Goal: Task Accomplishment & Management: Complete application form

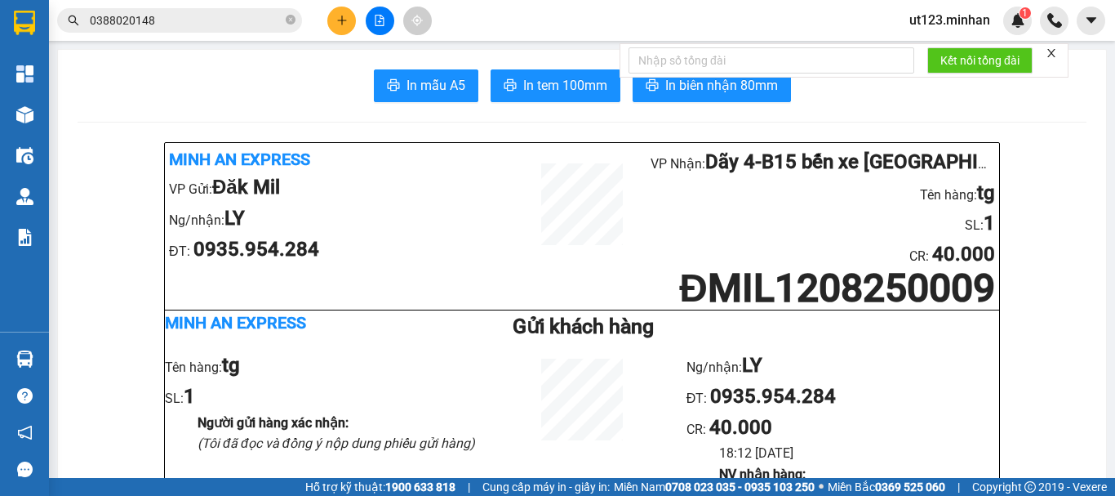
scroll to position [1714, 0]
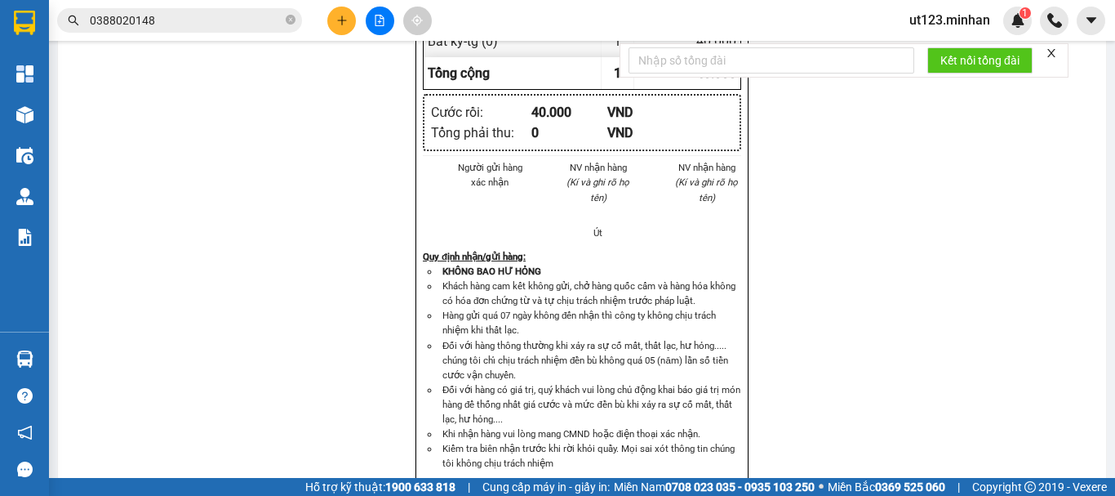
click at [349, 26] on button at bounding box center [341, 21] width 29 height 29
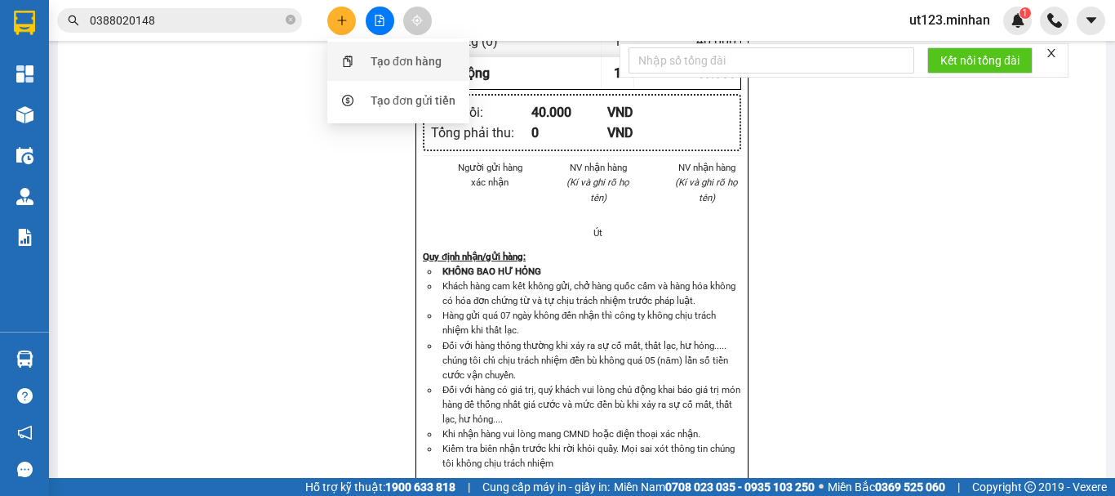
click at [385, 60] on div "Tạo đơn hàng" at bounding box center [406, 61] width 71 height 18
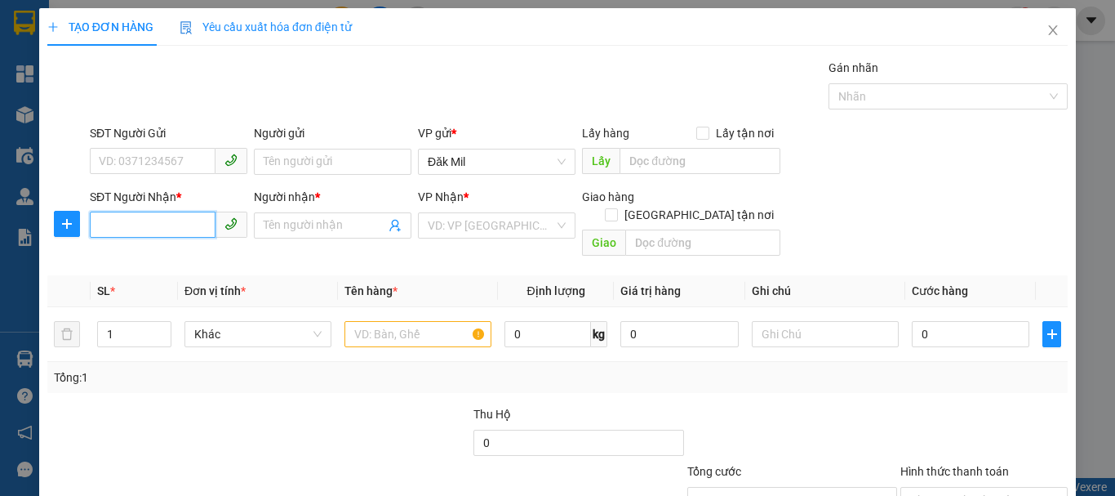
click at [180, 225] on input "SĐT Người Nhận *" at bounding box center [153, 224] width 126 height 26
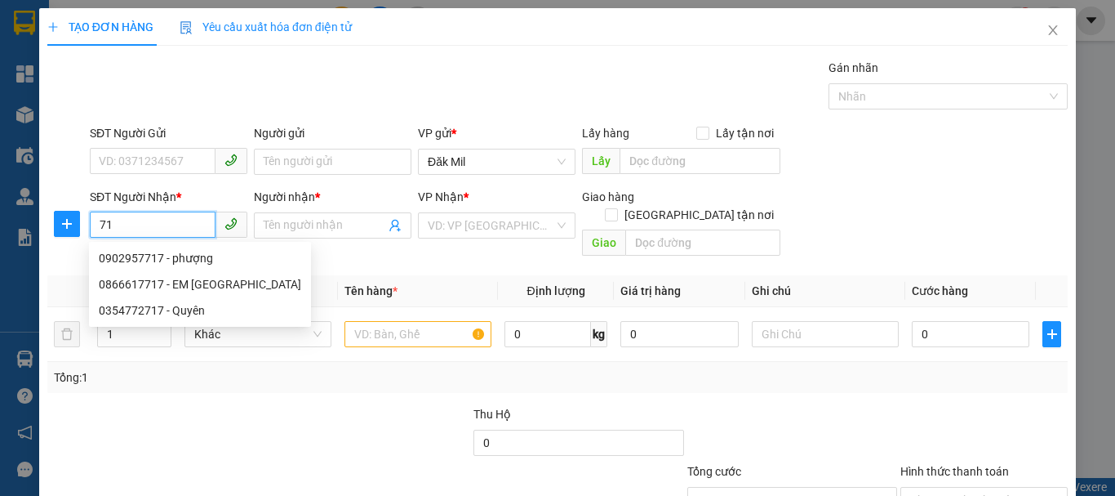
type input "7"
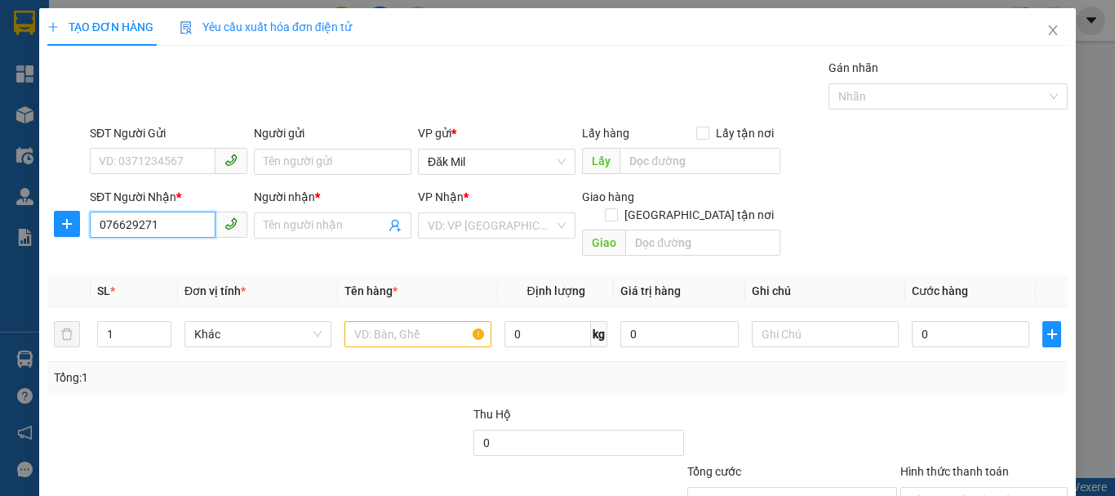
type input "0766292717"
click at [180, 259] on div "0766292717 - A SƠN" at bounding box center [167, 258] width 136 height 18
type input "A SƠN"
type input "0766292717"
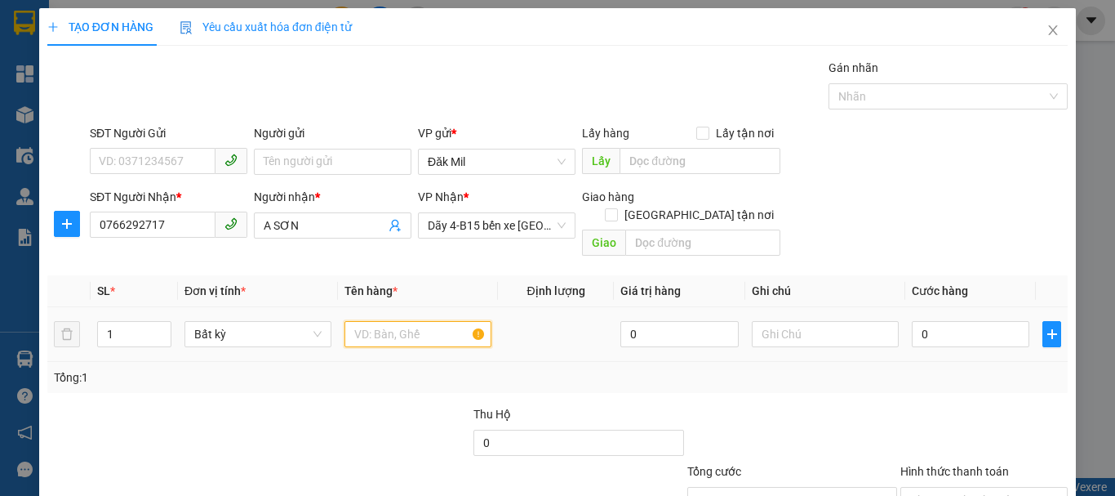
click at [426, 322] on input "text" at bounding box center [418, 334] width 147 height 26
type input "2 túm+1 tx"
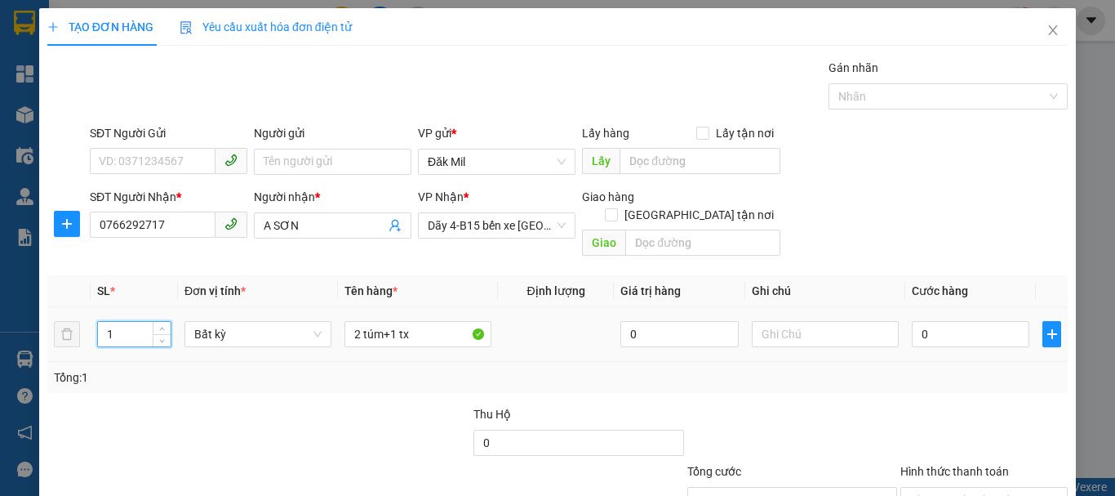
drag, startPoint x: 120, startPoint y: 308, endPoint x: 100, endPoint y: 328, distance: 28.9
click at [100, 328] on div "1" at bounding box center [134, 334] width 74 height 26
drag, startPoint x: 100, startPoint y: 328, endPoint x: 960, endPoint y: 294, distance: 861.1
click at [133, 321] on div "1" at bounding box center [134, 334] width 74 height 26
drag, startPoint x: 122, startPoint y: 312, endPoint x: 68, endPoint y: 340, distance: 61.0
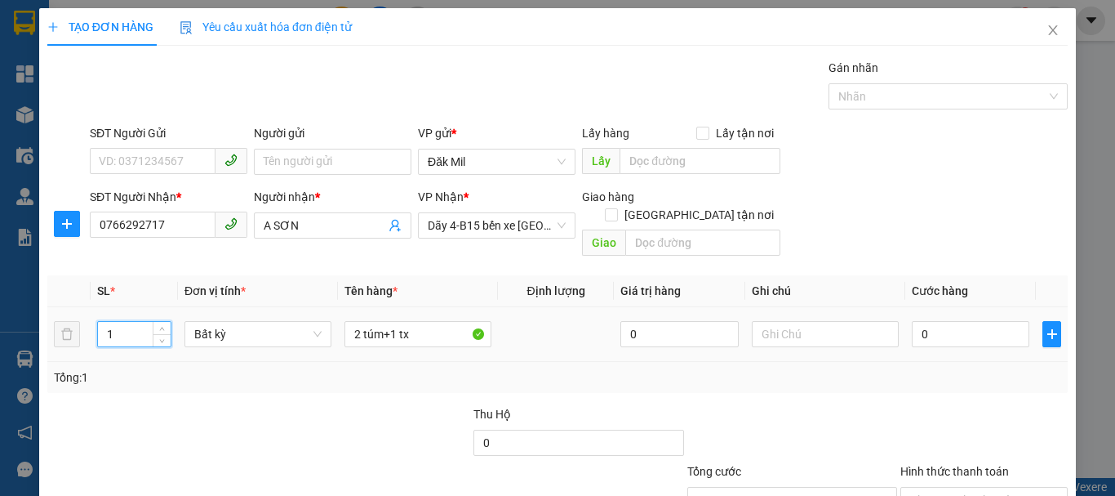
click at [68, 340] on tr "1 Bất kỳ 2 túm+1 tx 0 0" at bounding box center [557, 334] width 1020 height 55
type input "3"
click at [953, 321] on input "0" at bounding box center [971, 334] width 118 height 26
type input "1"
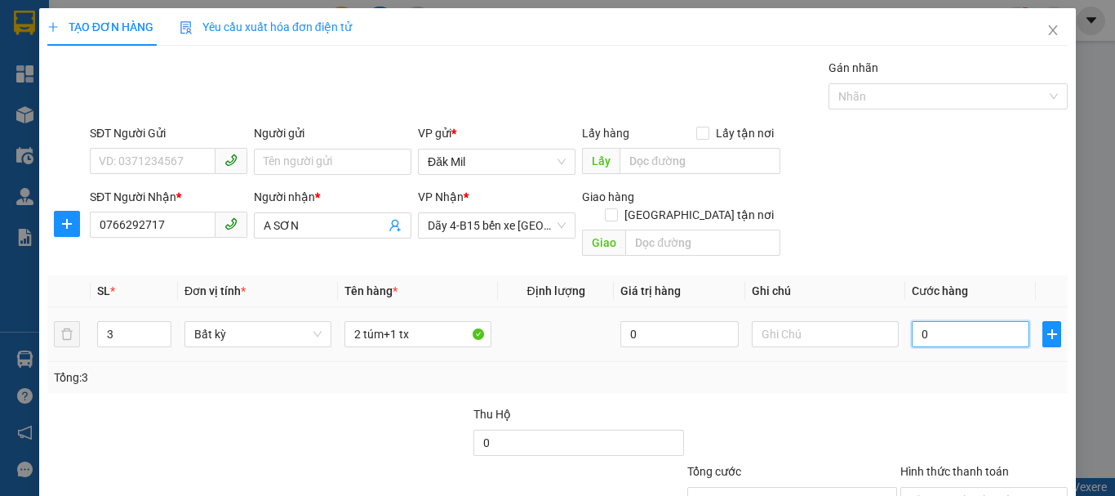
type input "1"
type input "12"
type input "120"
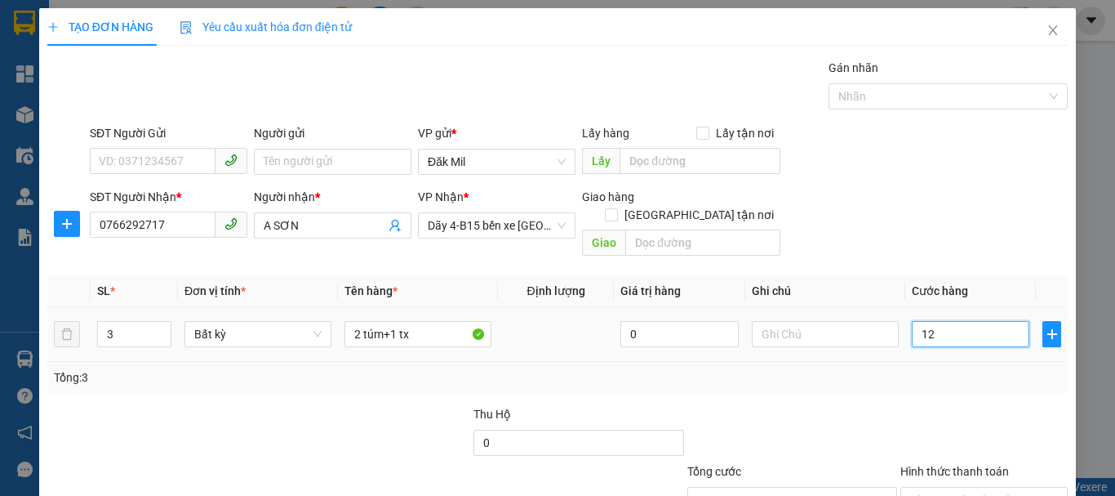
type input "120"
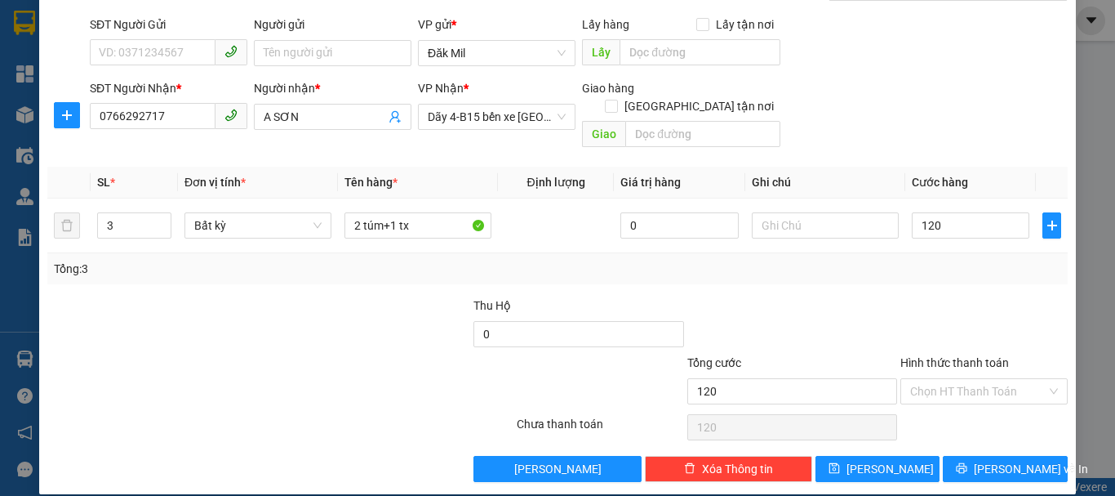
click at [966, 379] on input "Hình thức thanh toán" at bounding box center [978, 391] width 136 height 24
type input "120.000"
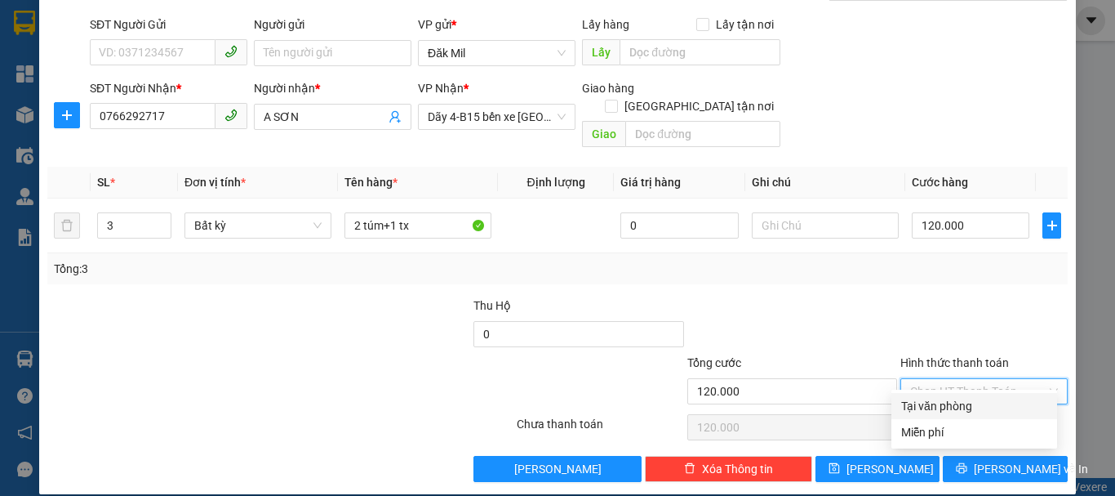
click at [985, 412] on div "Tại văn phòng" at bounding box center [974, 406] width 146 height 18
type input "0"
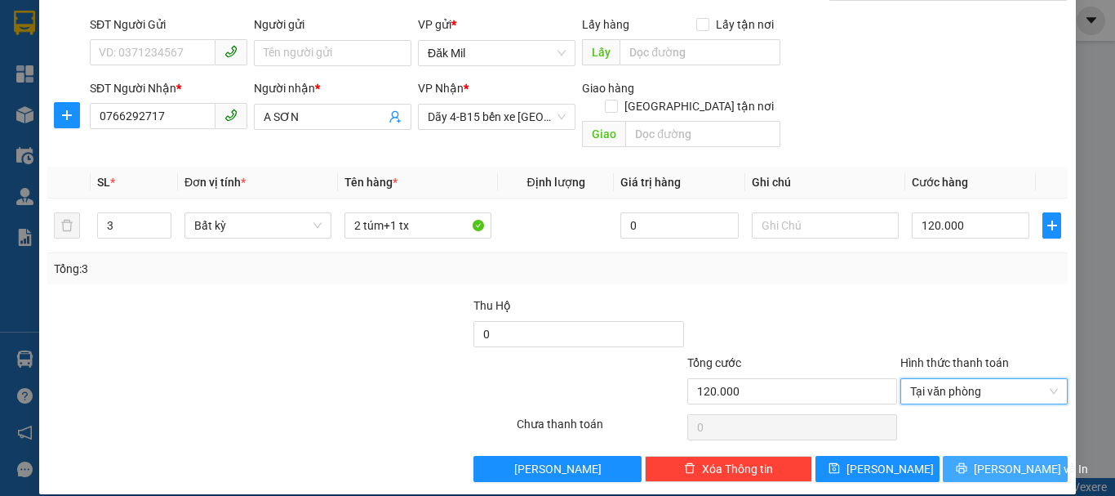
click at [992, 460] on span "[PERSON_NAME] và In" at bounding box center [1031, 469] width 114 height 18
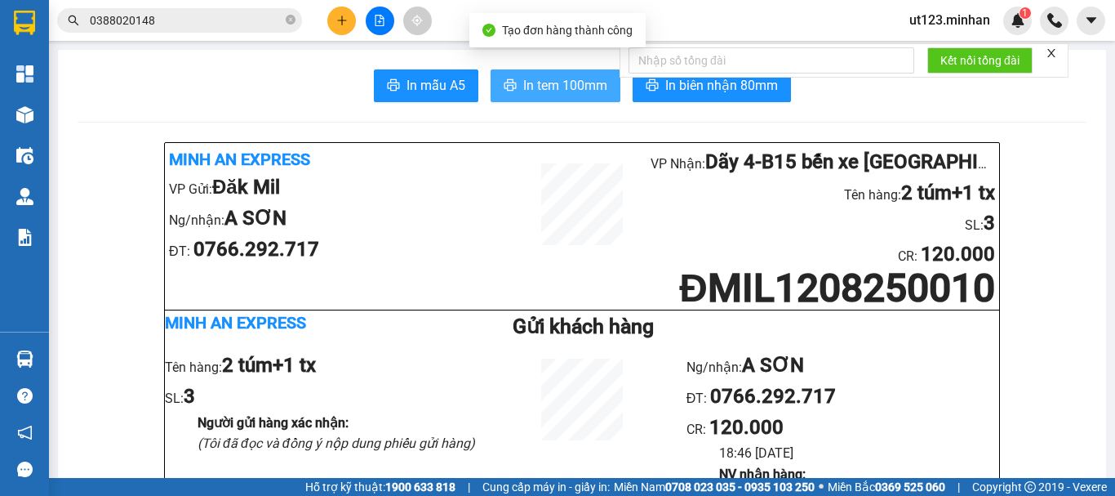
click at [565, 94] on span "In tem 100mm" at bounding box center [565, 85] width 84 height 20
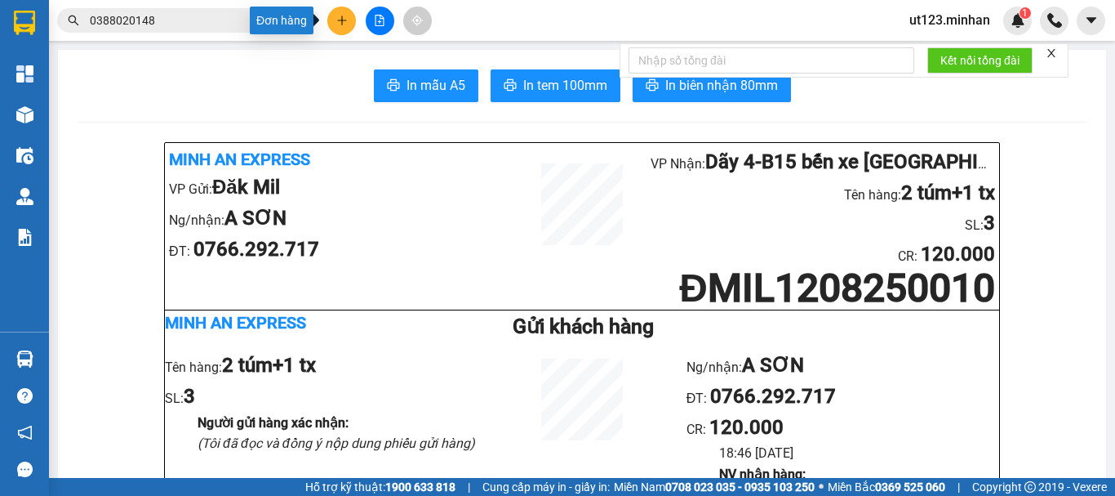
click at [344, 22] on icon "plus" at bounding box center [341, 20] width 11 height 11
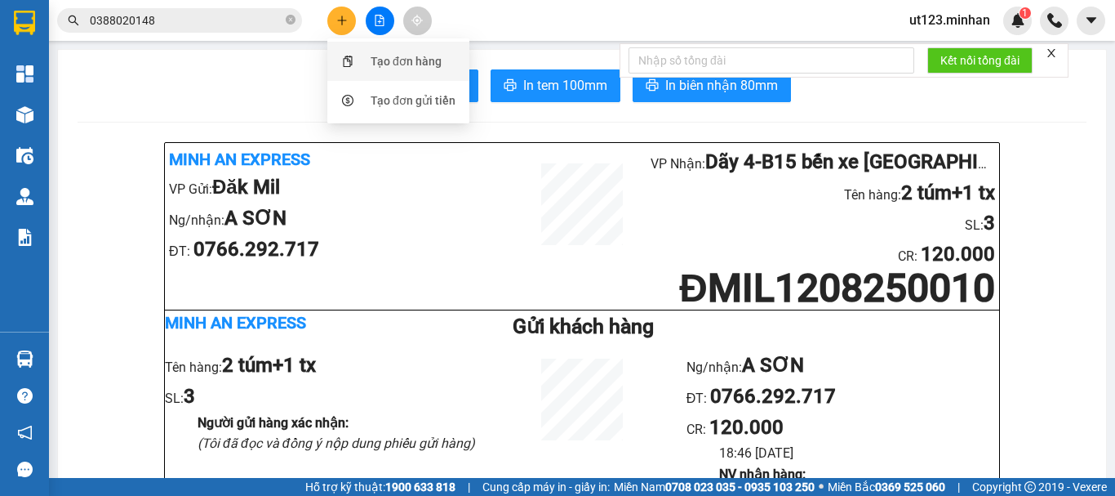
click at [436, 58] on div "Tạo đơn hàng" at bounding box center [406, 61] width 71 height 18
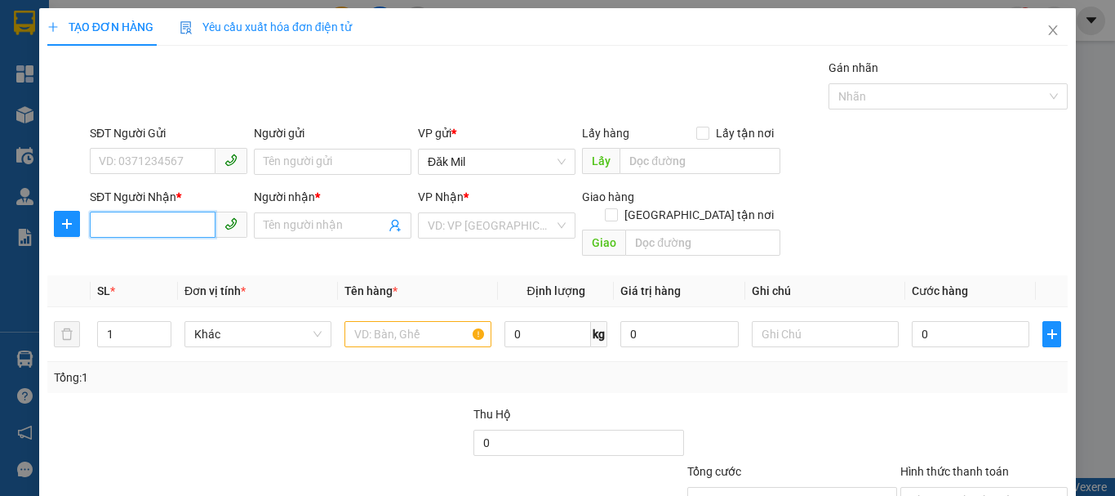
click at [173, 226] on input "SĐT Người Nhận *" at bounding box center [153, 224] width 126 height 26
drag, startPoint x: 179, startPoint y: 256, endPoint x: 236, endPoint y: 265, distance: 57.7
click at [184, 257] on div "0365365571 - [PERSON_NAME]" at bounding box center [179, 258] width 161 height 18
type input "0365365571"
type input "ĐĂNG"
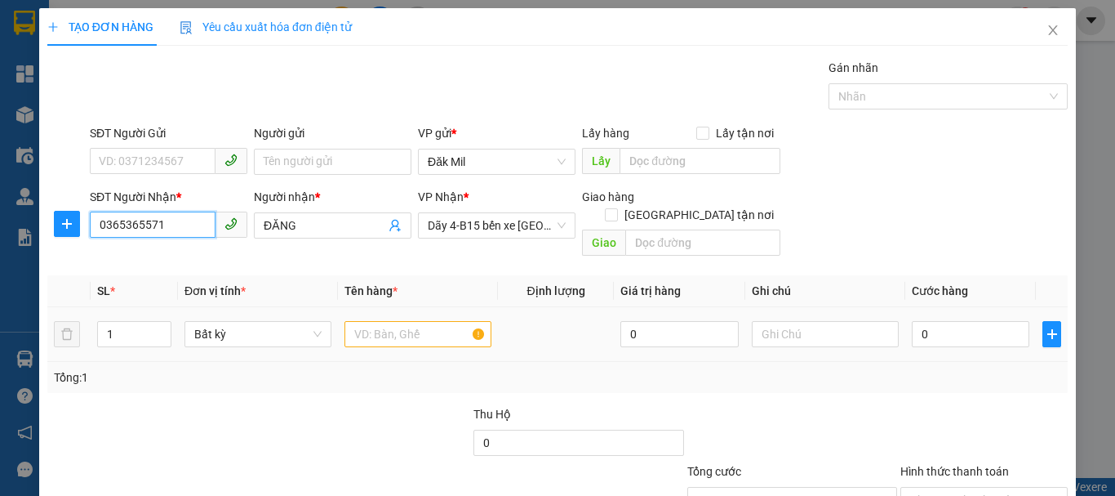
type input "0365365571"
click at [413, 321] on input "text" at bounding box center [418, 334] width 147 height 26
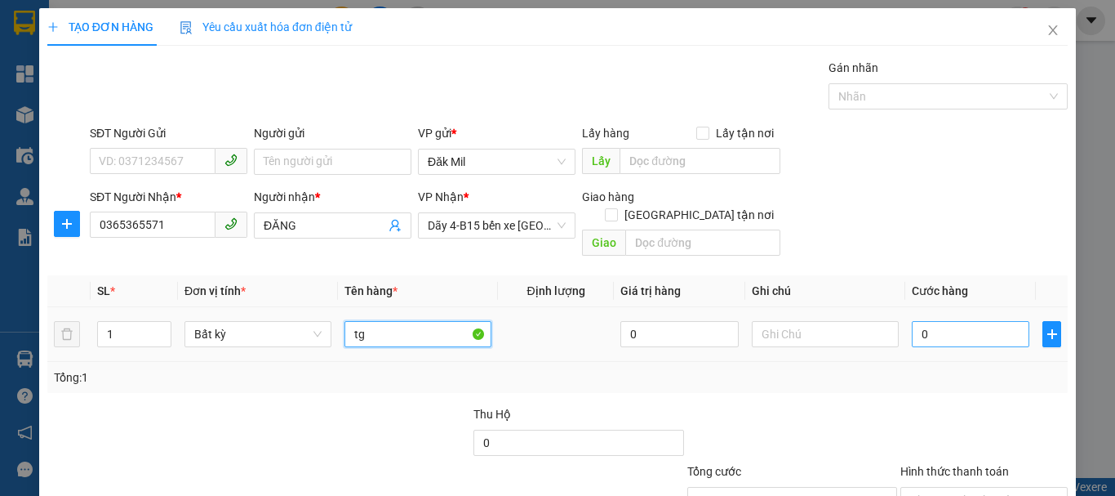
type input "tg"
click at [925, 322] on input "0" at bounding box center [971, 334] width 118 height 26
type input "5"
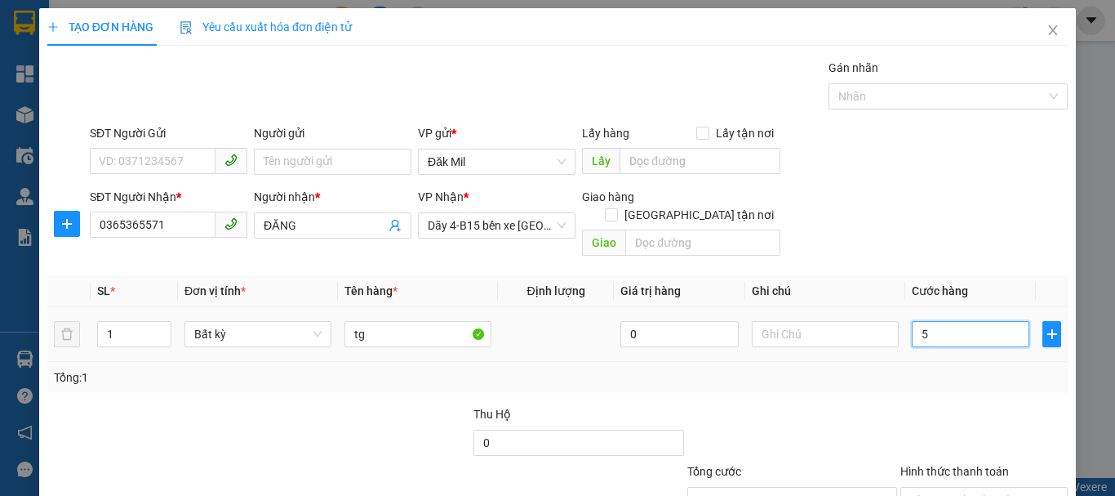
type input "50"
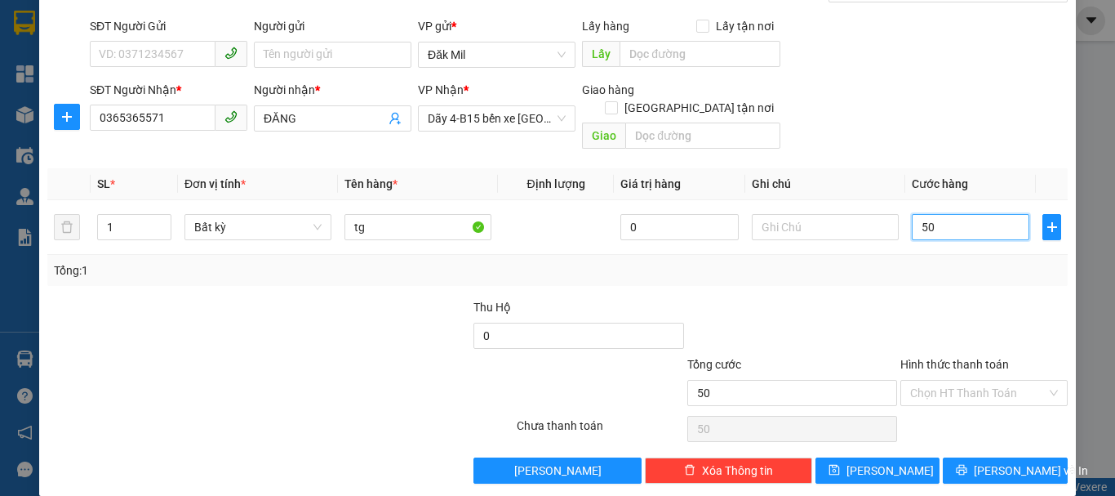
scroll to position [109, 0]
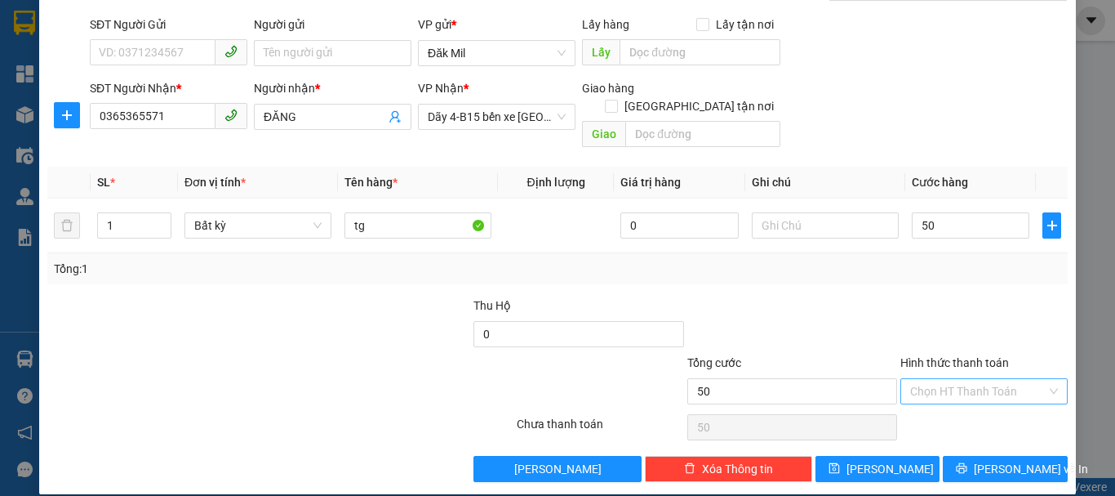
click at [960, 379] on input "Hình thức thanh toán" at bounding box center [978, 391] width 136 height 24
type input "50.000"
click at [960, 395] on div "Transit Pickup Surcharge Ids Transit Deliver Surcharge Ids Transit Deliver Surc…" at bounding box center [557, 215] width 1020 height 531
click at [958, 411] on div "Chọn HT Thanh Toán" at bounding box center [984, 427] width 171 height 33
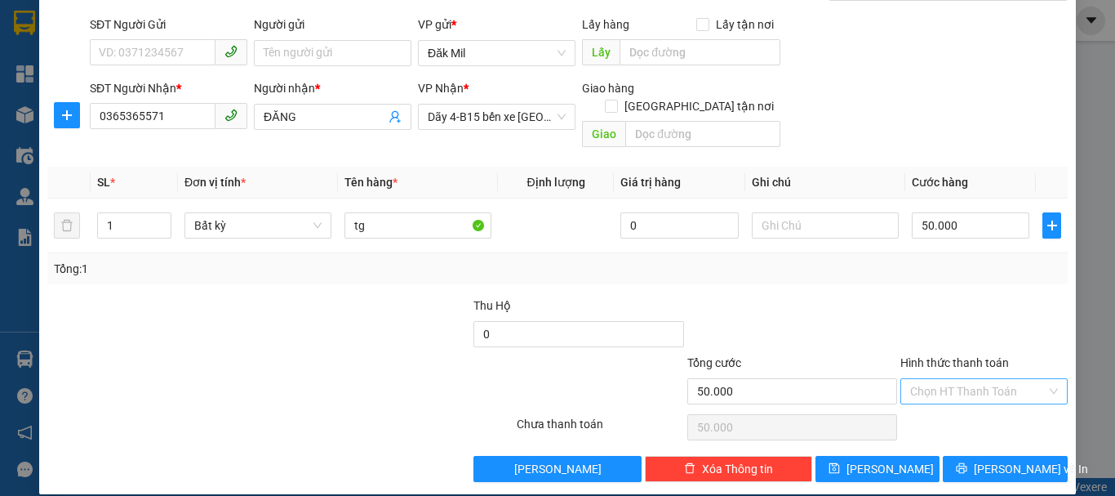
click at [964, 382] on input "Hình thức thanh toán" at bounding box center [978, 391] width 136 height 24
drag, startPoint x: 963, startPoint y: 407, endPoint x: 973, endPoint y: 433, distance: 27.4
click at [961, 407] on div "Tại văn phòng" at bounding box center [974, 406] width 146 height 18
type input "0"
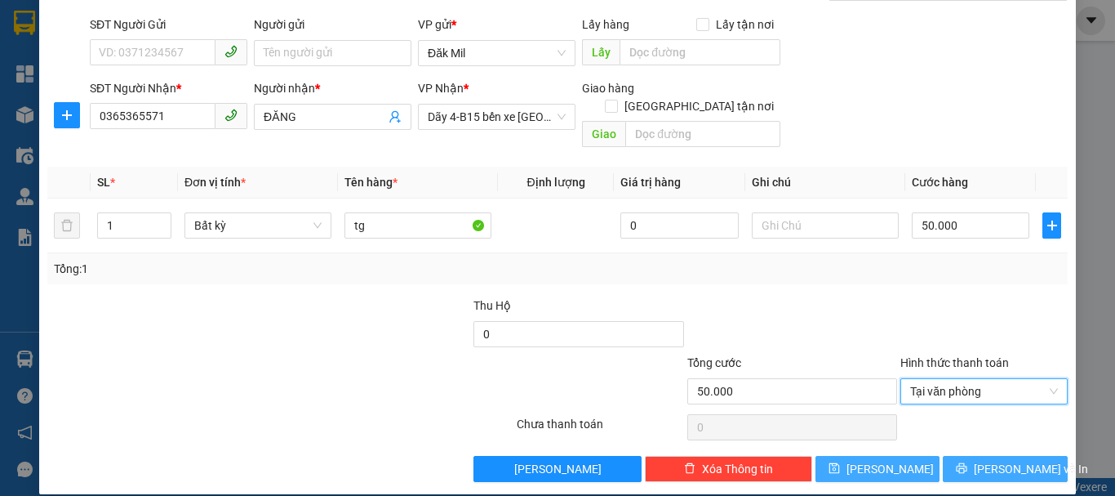
drag, startPoint x: 975, startPoint y: 447, endPoint x: 911, endPoint y: 447, distance: 63.7
click at [971, 456] on button "[PERSON_NAME] và In" at bounding box center [1005, 469] width 125 height 26
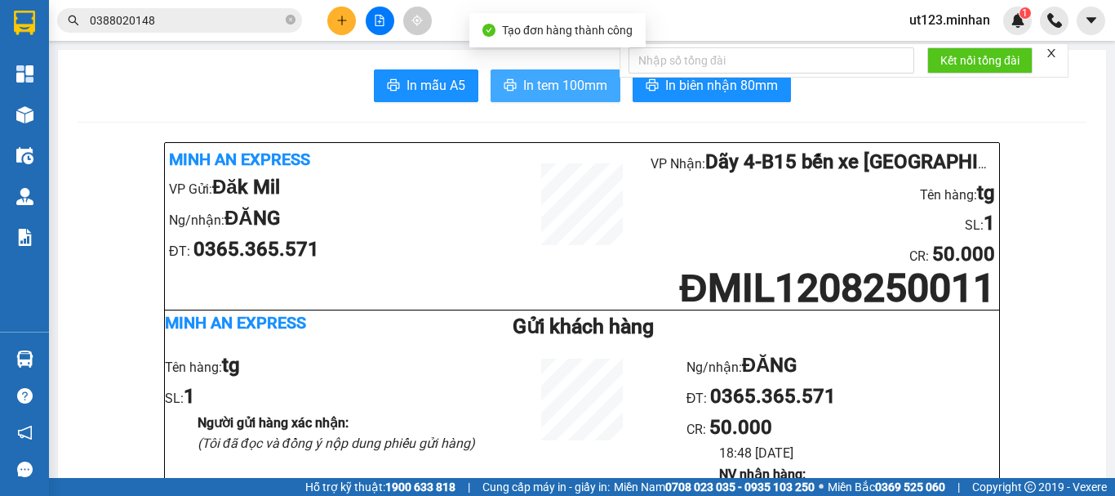
drag, startPoint x: 525, startPoint y: 80, endPoint x: 572, endPoint y: 141, distance: 77.4
click at [527, 79] on span "In tem 100mm" at bounding box center [565, 85] width 84 height 20
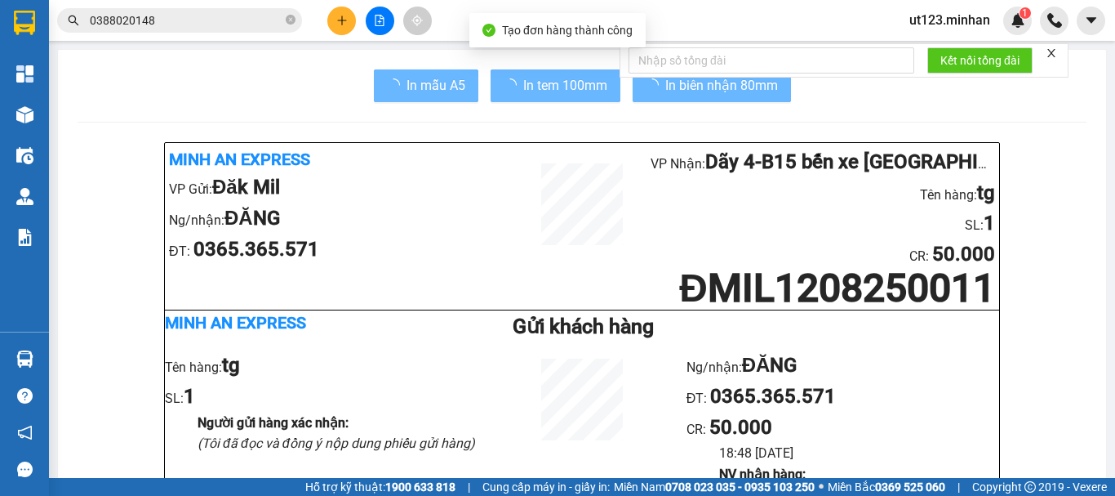
scroll to position [82, 0]
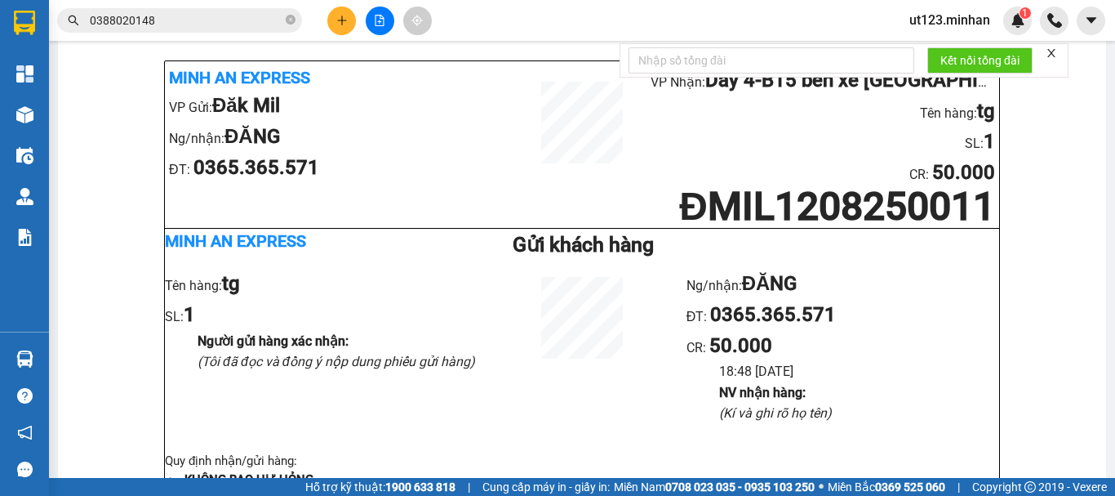
click at [362, 11] on div at bounding box center [379, 21] width 122 height 29
click at [333, 21] on button at bounding box center [341, 21] width 29 height 29
click at [371, 45] on ul "Tạo đơn hàng Tạo đơn gửi tiền" at bounding box center [398, 80] width 142 height 85
click at [380, 62] on div "Tạo đơn hàng" at bounding box center [406, 61] width 71 height 18
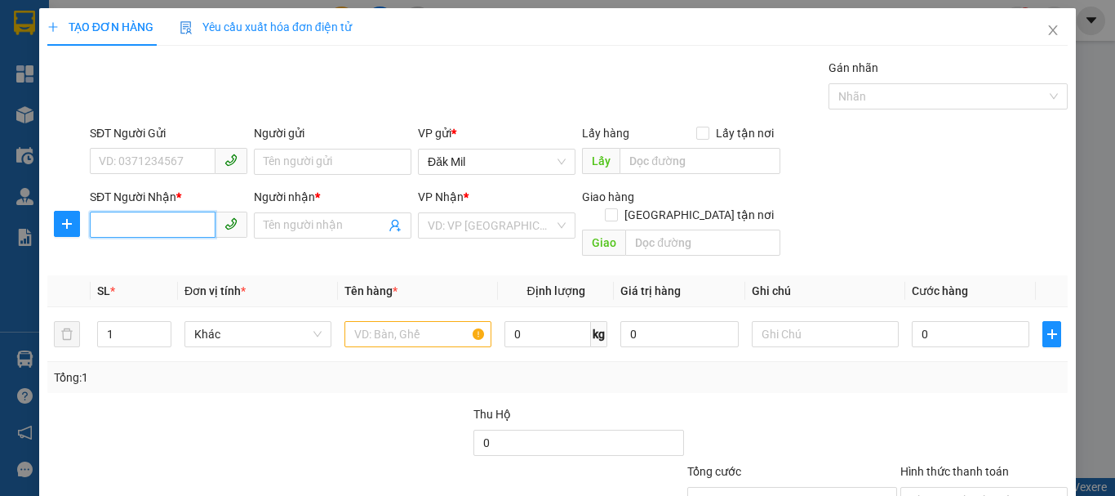
click at [144, 237] on input "SĐT Người Nhận *" at bounding box center [153, 224] width 126 height 26
type input "0924239924"
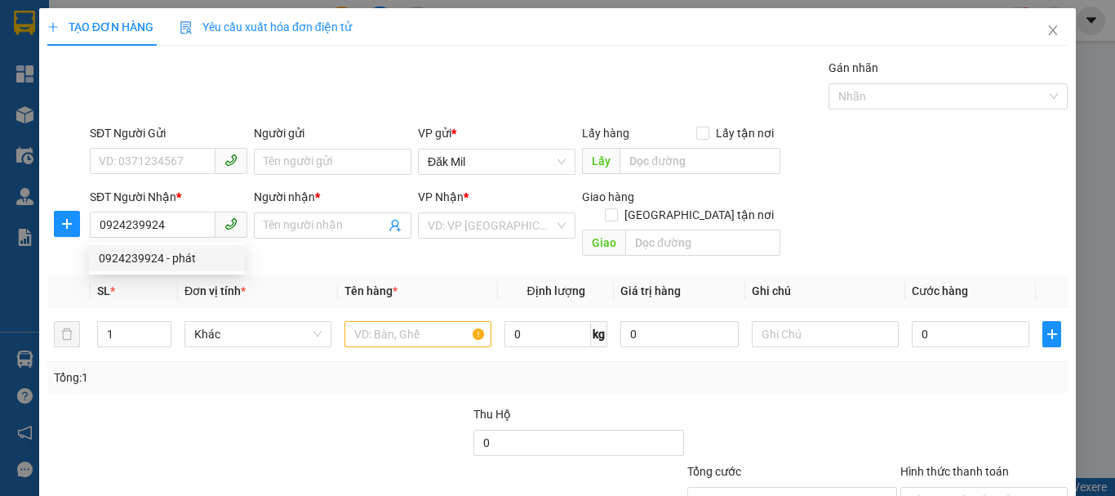
click at [173, 272] on div "0924239924 0924239924 - phát" at bounding box center [167, 258] width 156 height 33
click at [184, 275] on th "Đơn vị tính *" at bounding box center [258, 291] width 160 height 32
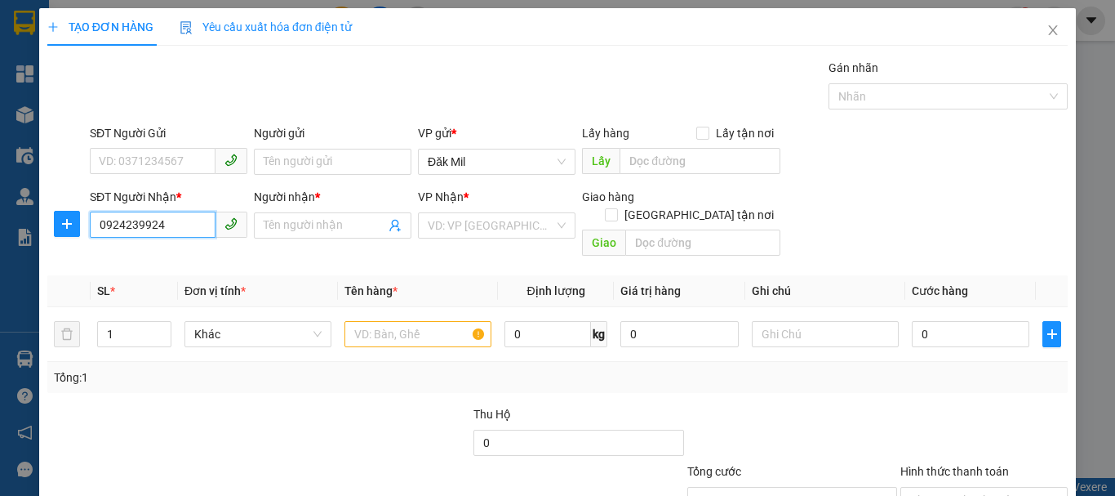
click at [200, 224] on input "0924239924" at bounding box center [153, 224] width 126 height 26
click at [182, 256] on div "0924239924 - phát" at bounding box center [167, 258] width 136 height 18
type input "phát"
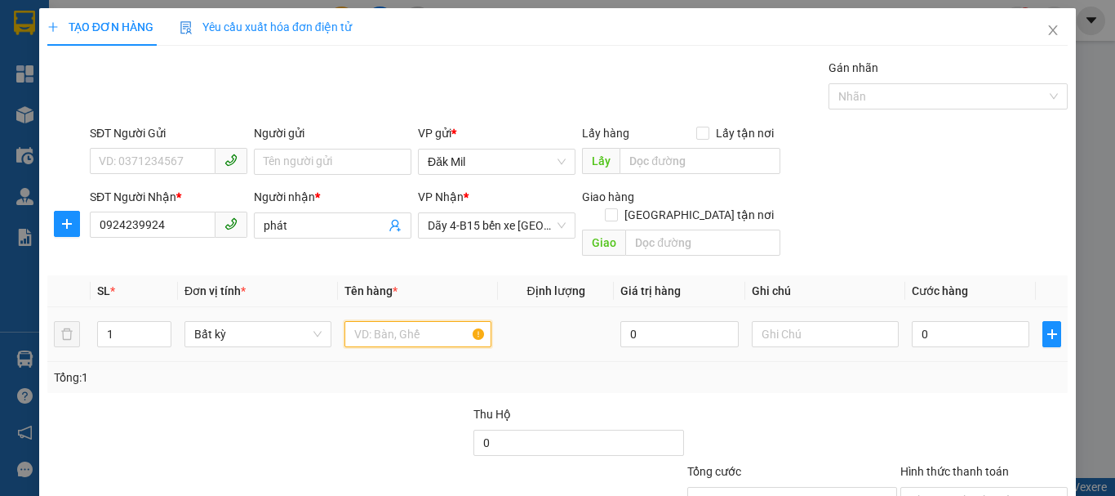
click at [408, 321] on input "text" at bounding box center [418, 334] width 147 height 26
type input "1"
type input "bao"
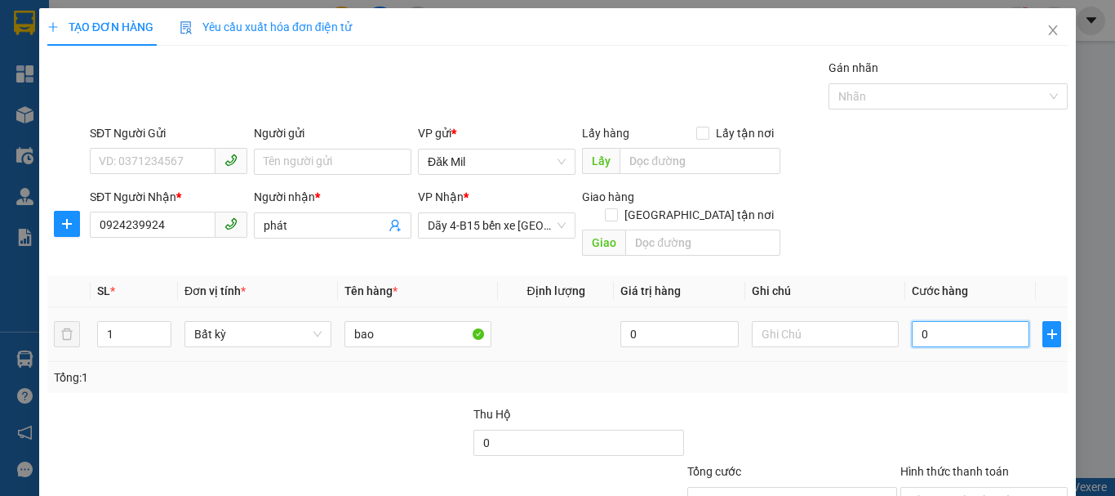
click at [959, 324] on input "0" at bounding box center [971, 334] width 118 height 26
type input "7"
type input "70"
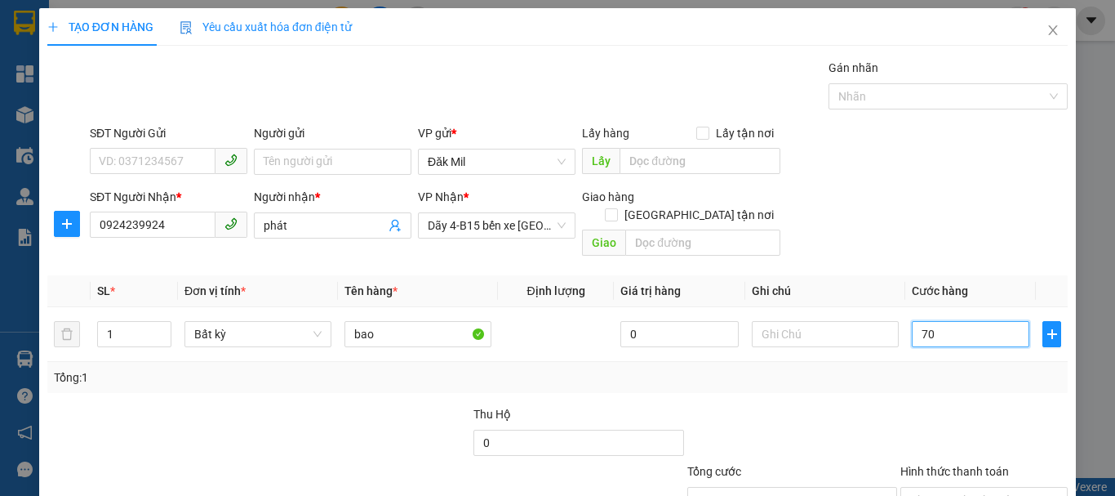
type input "70"
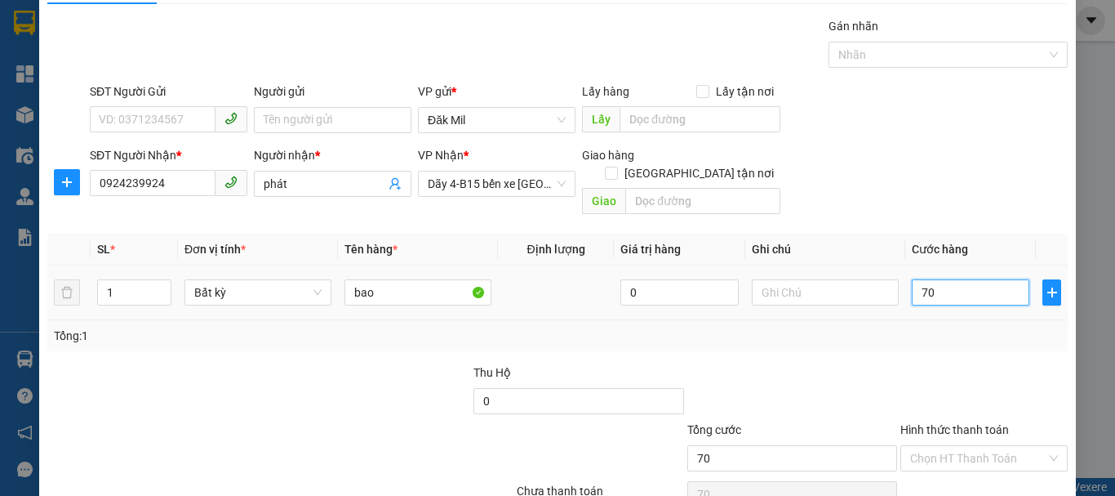
scroll to position [109, 0]
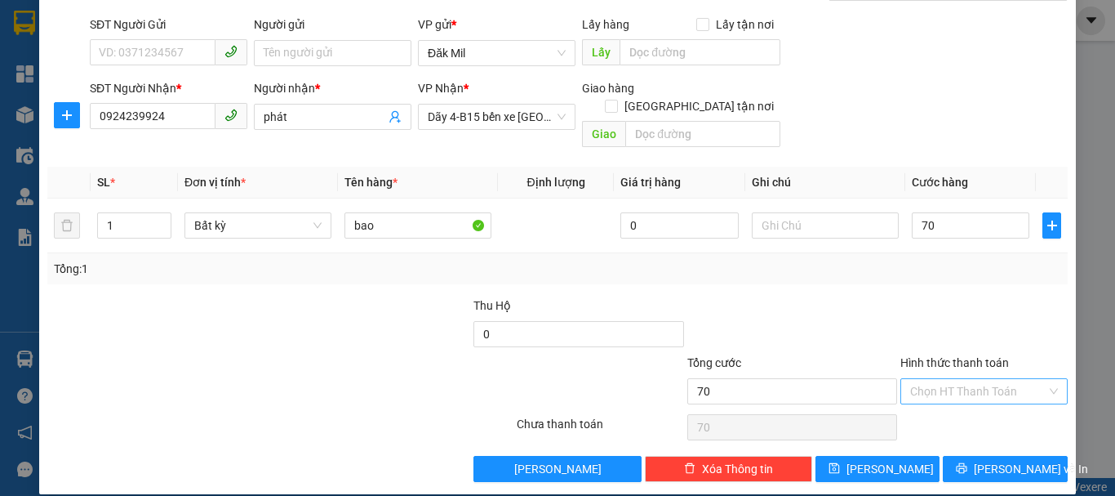
click at [947, 379] on input "Hình thức thanh toán" at bounding box center [978, 391] width 136 height 24
type input "70.000"
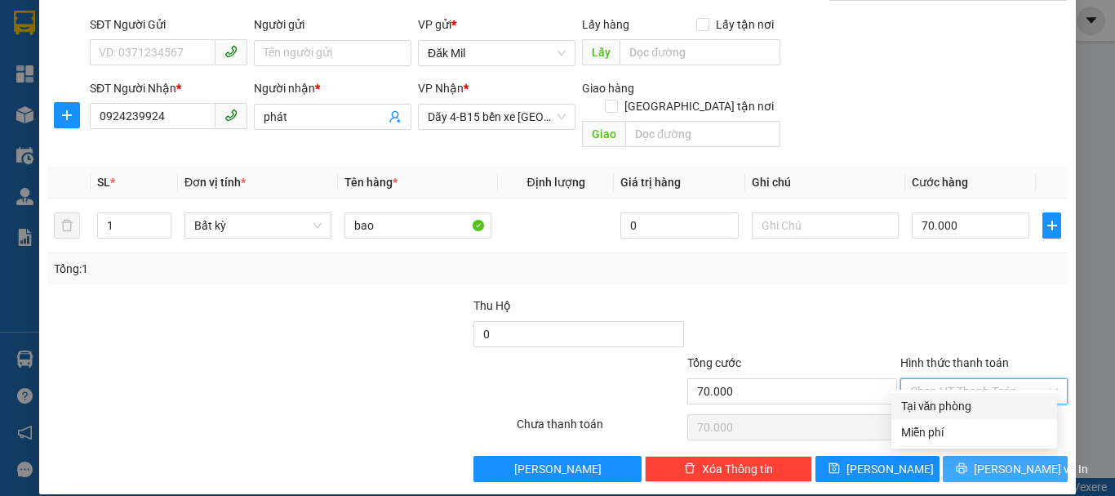
drag, startPoint x: 949, startPoint y: 399, endPoint x: 1003, endPoint y: 444, distance: 70.1
click at [950, 402] on div "Tại văn phòng" at bounding box center [974, 406] width 146 height 18
type input "0"
click at [999, 460] on span "[PERSON_NAME] và In" at bounding box center [1031, 469] width 114 height 18
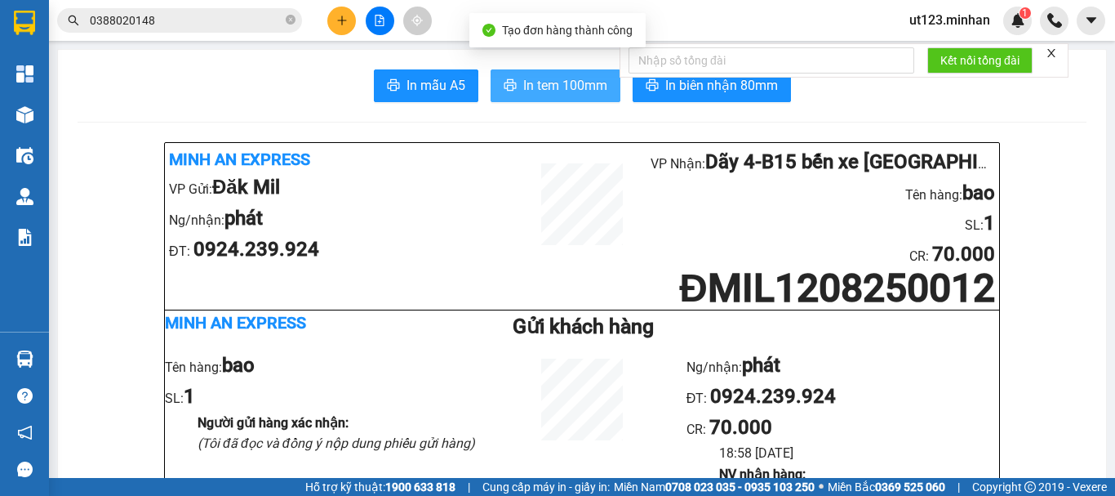
click at [582, 87] on span "In tem 100mm" at bounding box center [565, 85] width 84 height 20
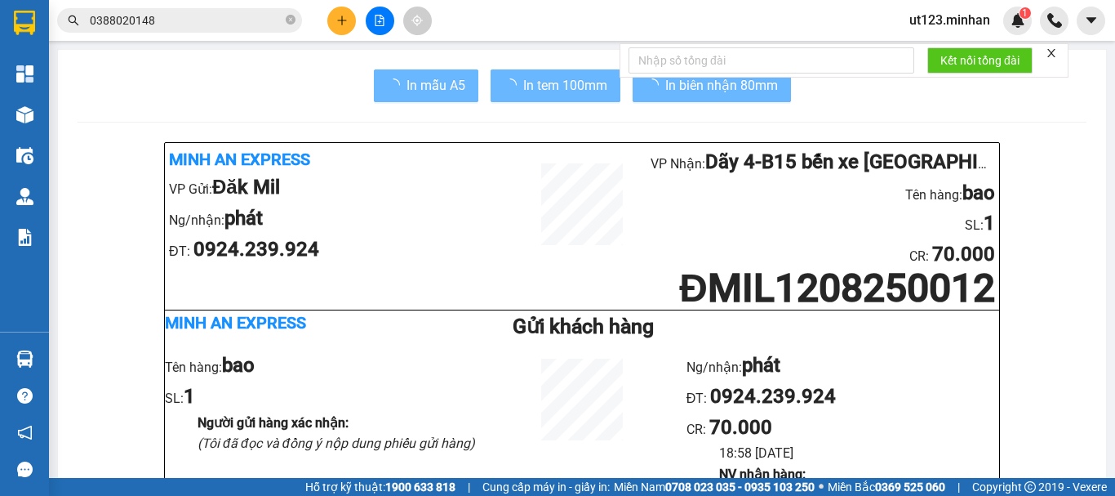
scroll to position [82, 0]
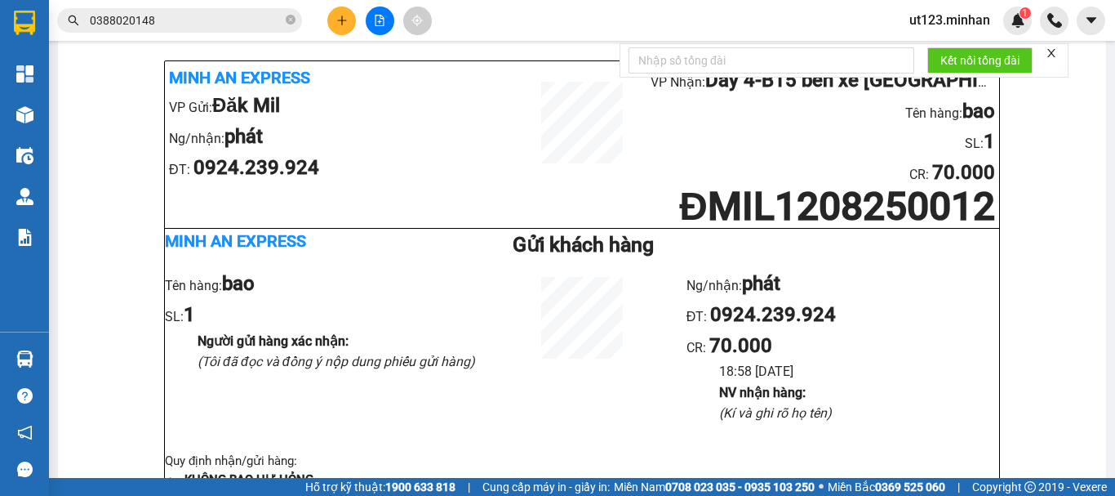
click at [349, 24] on button at bounding box center [341, 21] width 29 height 29
click at [362, 58] on div "Tạo đơn hàng" at bounding box center [398, 61] width 122 height 31
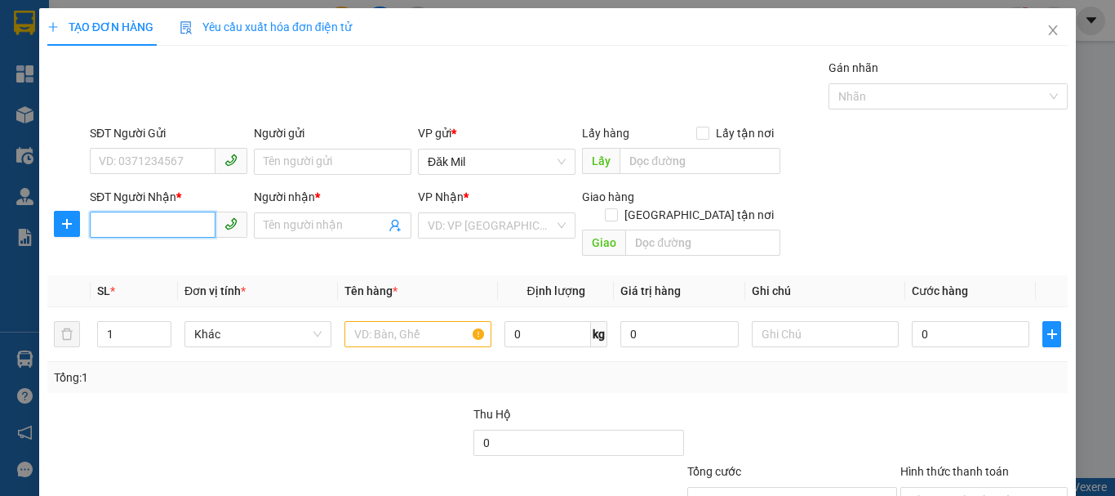
click at [135, 234] on input "SĐT Người Nhận *" at bounding box center [153, 224] width 126 height 26
type input "0816527345"
click at [180, 265] on div "0816527345 - huy" at bounding box center [167, 258] width 136 height 18
type input "huy"
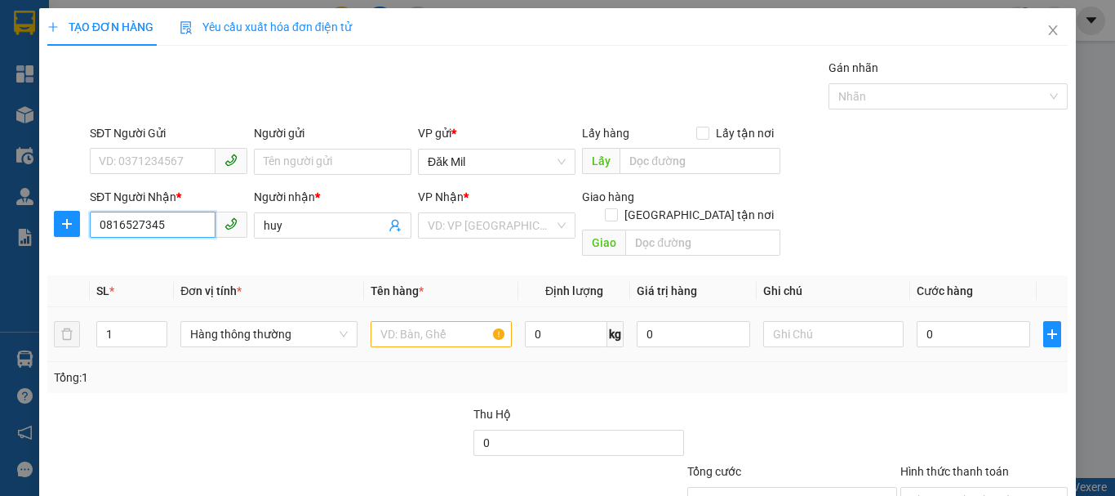
type input "0816527345"
click at [462, 334] on td at bounding box center [441, 334] width 154 height 55
click at [444, 321] on input "text" at bounding box center [441, 334] width 141 height 26
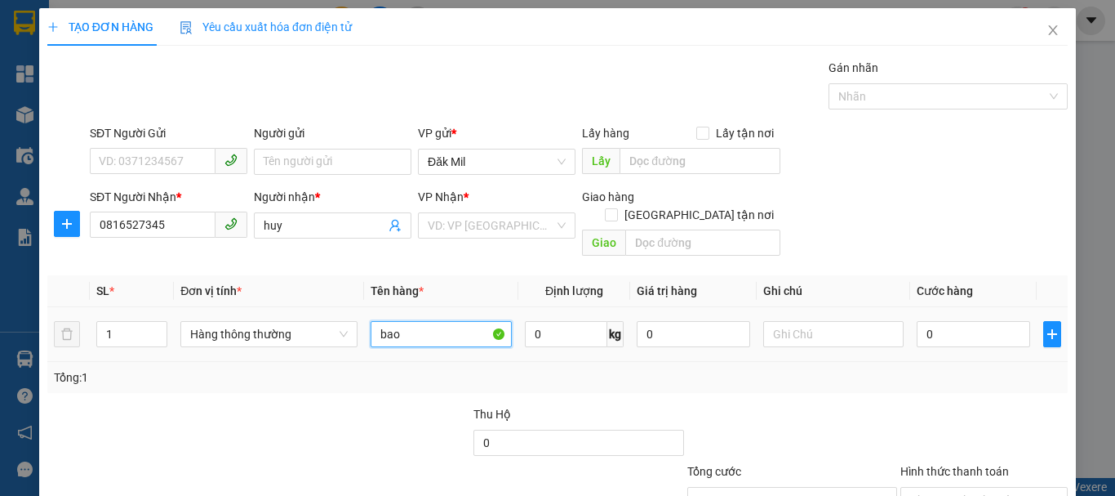
type input "bao"
drag, startPoint x: 945, startPoint y: 334, endPoint x: 958, endPoint y: 329, distance: 14.0
click at [948, 334] on td "0" at bounding box center [973, 334] width 126 height 55
click at [954, 327] on input "0" at bounding box center [973, 334] width 113 height 26
type input "5"
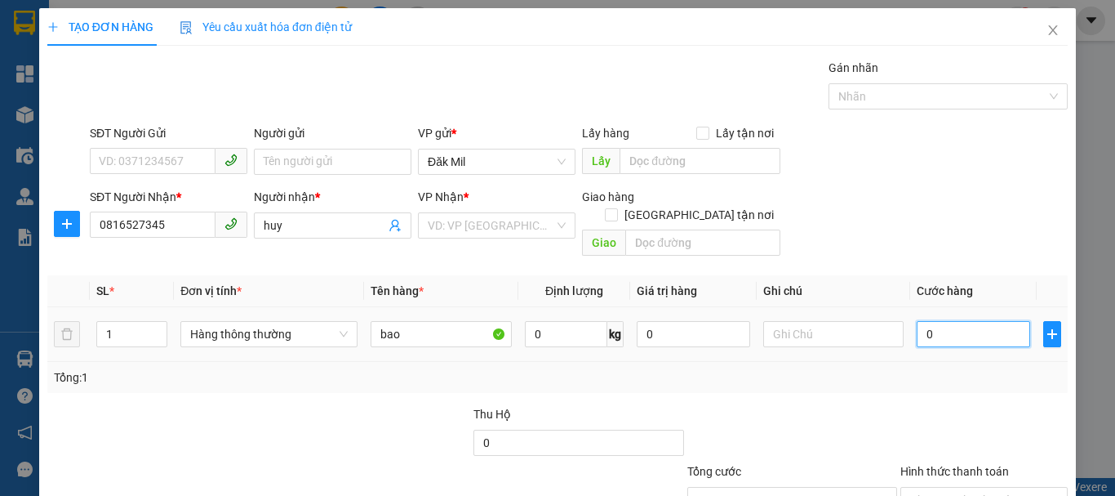
type input "5"
type input "50"
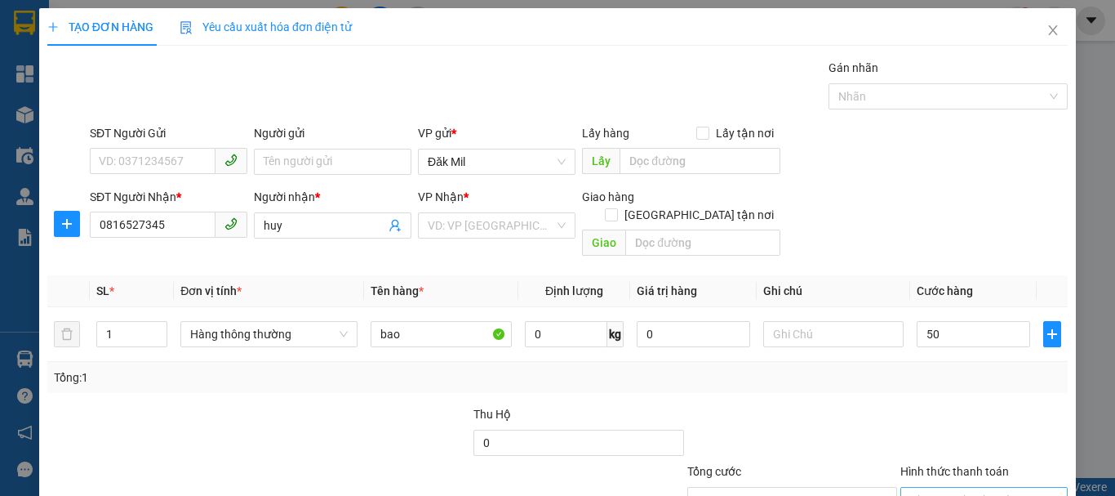
type input "50.000"
click at [961, 487] on input "Hình thức thanh toán" at bounding box center [978, 499] width 136 height 24
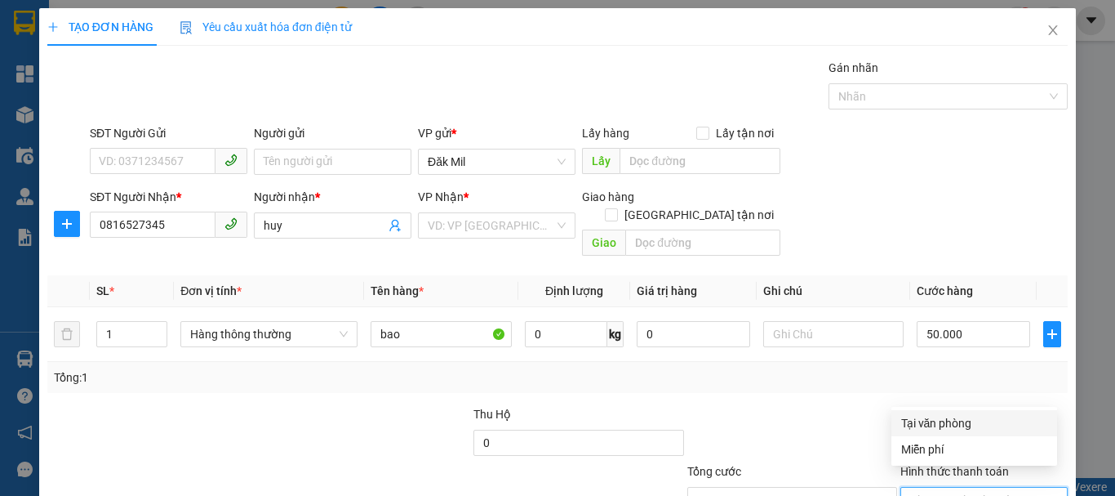
click at [962, 421] on div "Tại văn phòng" at bounding box center [974, 423] width 146 height 18
type input "0"
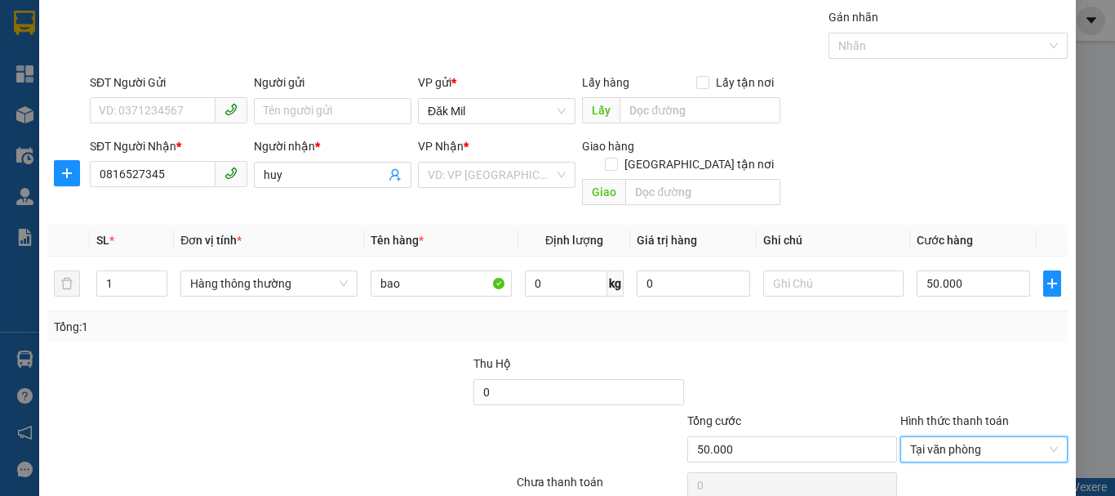
scroll to position [109, 0]
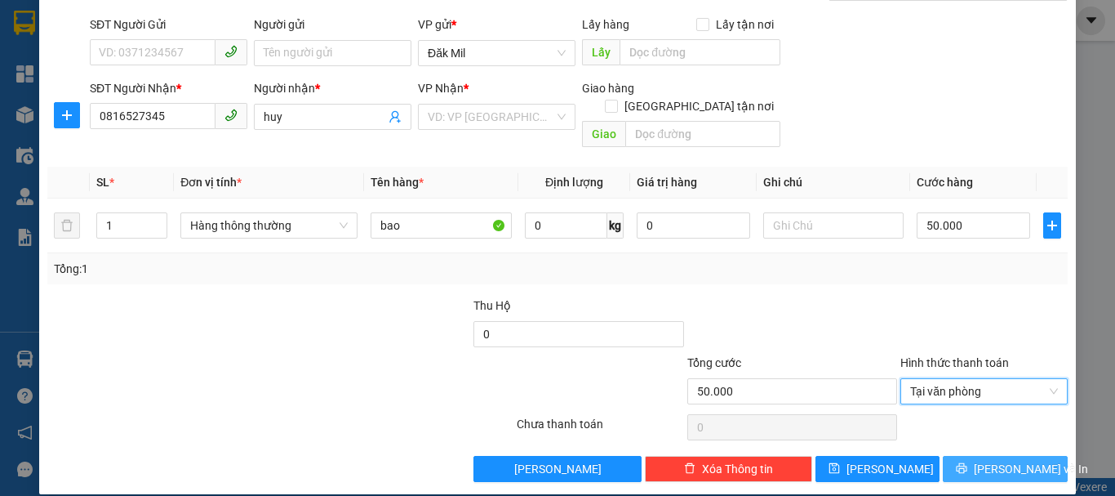
drag, startPoint x: 940, startPoint y: 438, endPoint x: 973, endPoint y: 438, distance: 32.7
click at [943, 456] on button "[PERSON_NAME] và In" at bounding box center [1005, 469] width 125 height 26
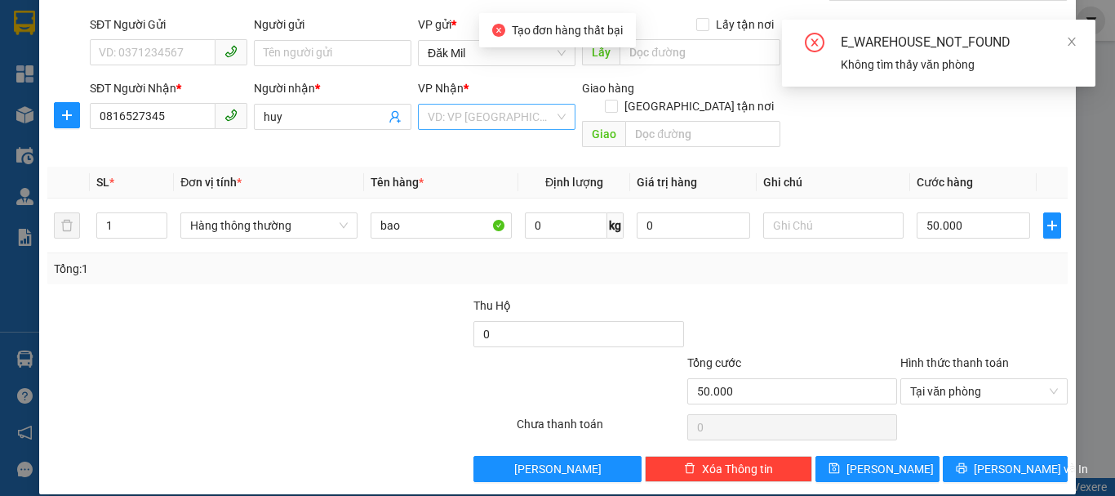
click at [484, 124] on input "search" at bounding box center [491, 116] width 127 height 24
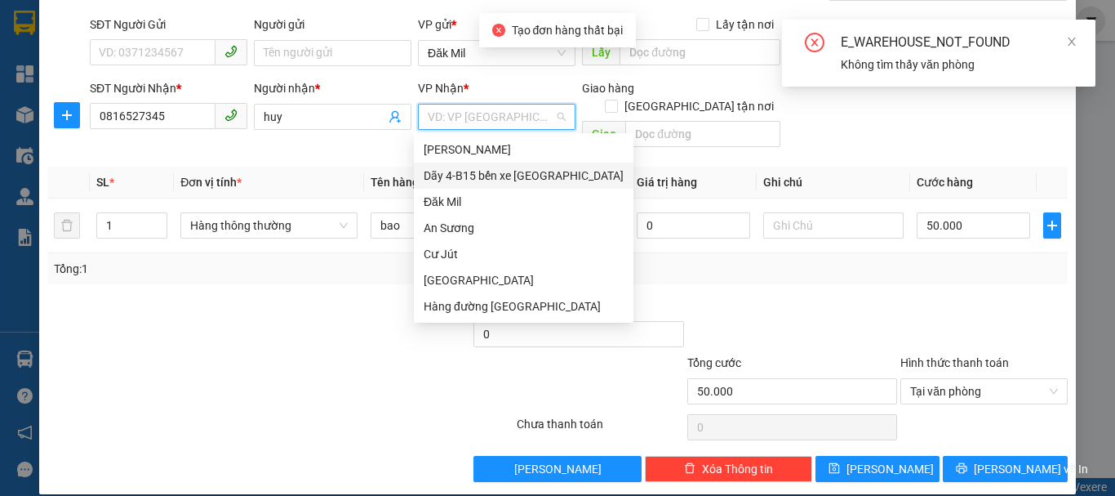
click at [502, 172] on div "Dãy 4-B15 bến xe [GEOGRAPHIC_DATA]" at bounding box center [524, 176] width 200 height 18
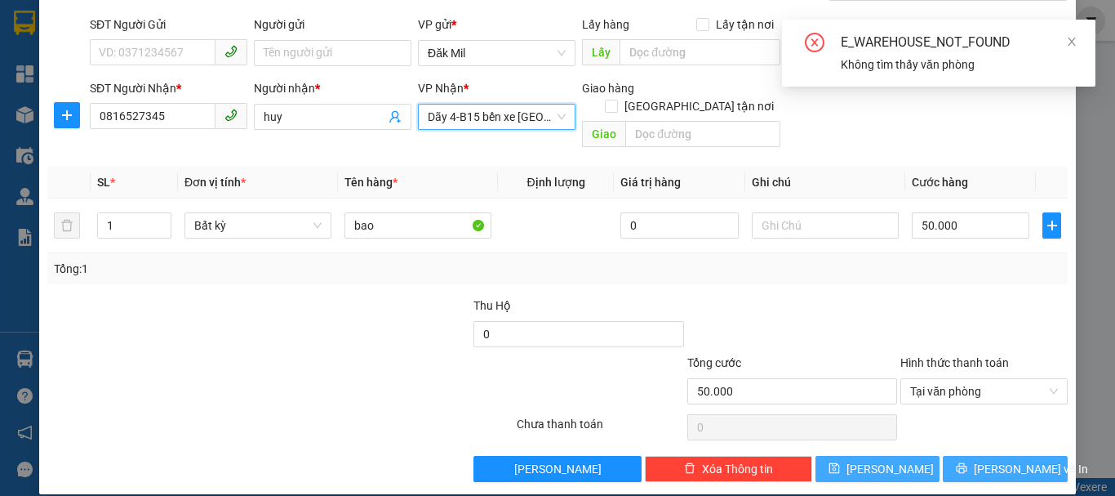
drag, startPoint x: 972, startPoint y: 446, endPoint x: 876, endPoint y: 452, distance: 96.6
click at [967, 462] on icon "printer" at bounding box center [961, 467] width 11 height 11
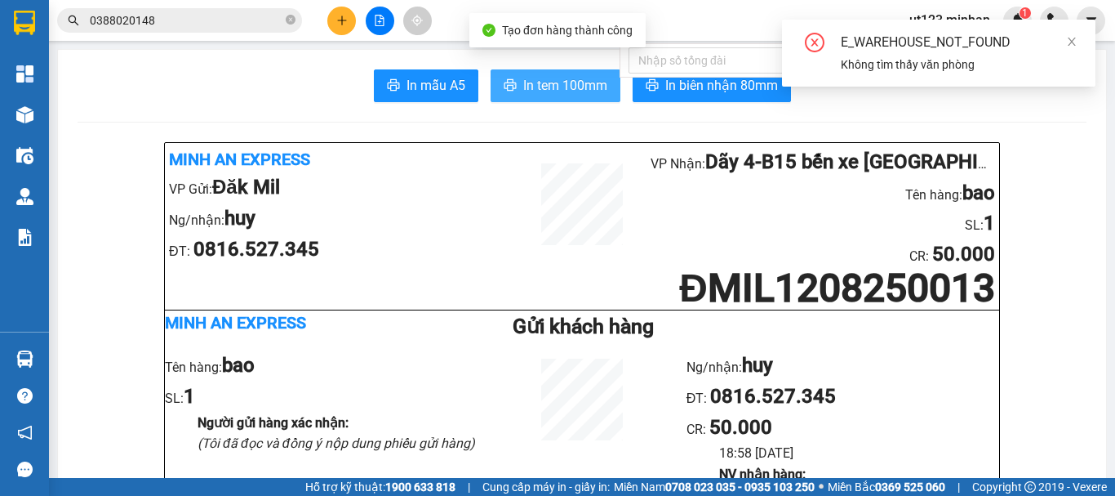
click at [556, 70] on button "In tem 100mm" at bounding box center [556, 85] width 130 height 33
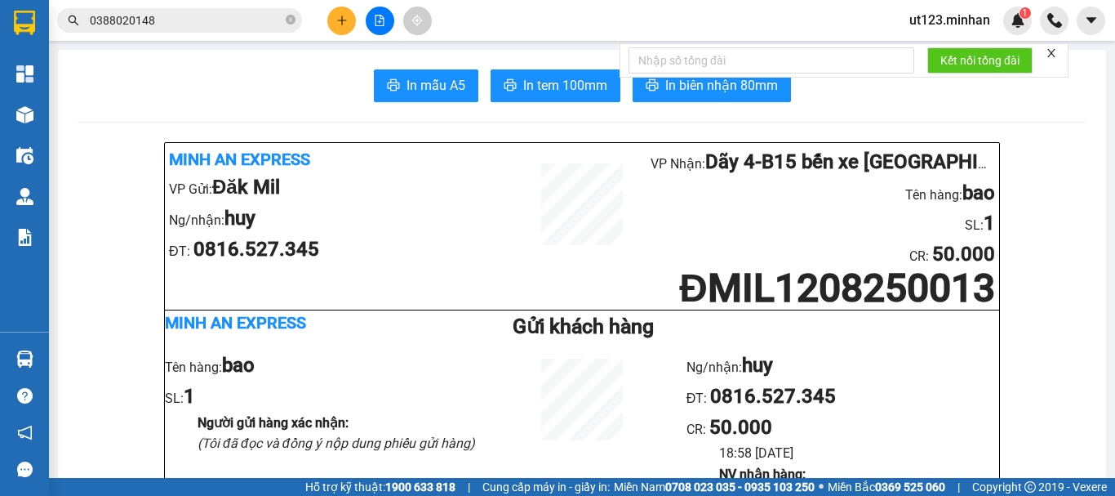
click at [32, 113] on img at bounding box center [24, 114] width 17 height 17
